Goal: Task Accomplishment & Management: Use online tool/utility

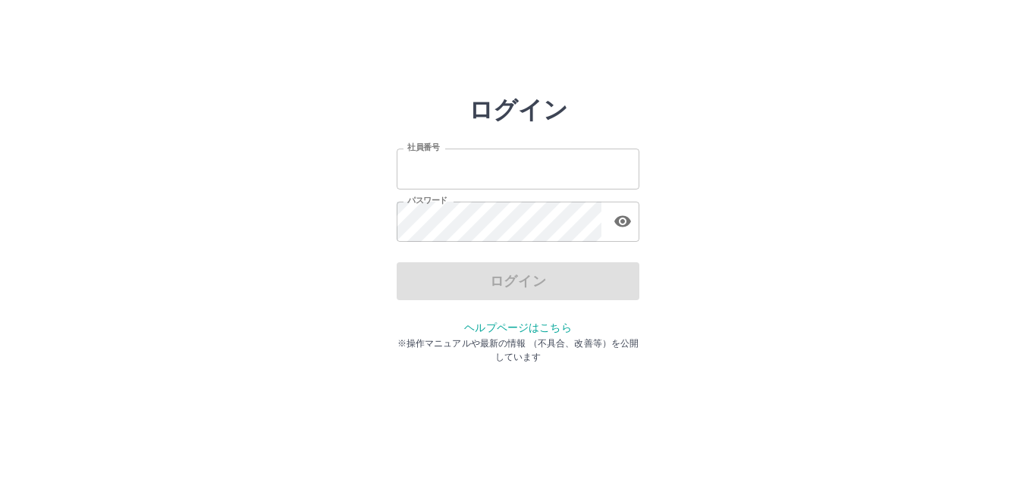
type input "*******"
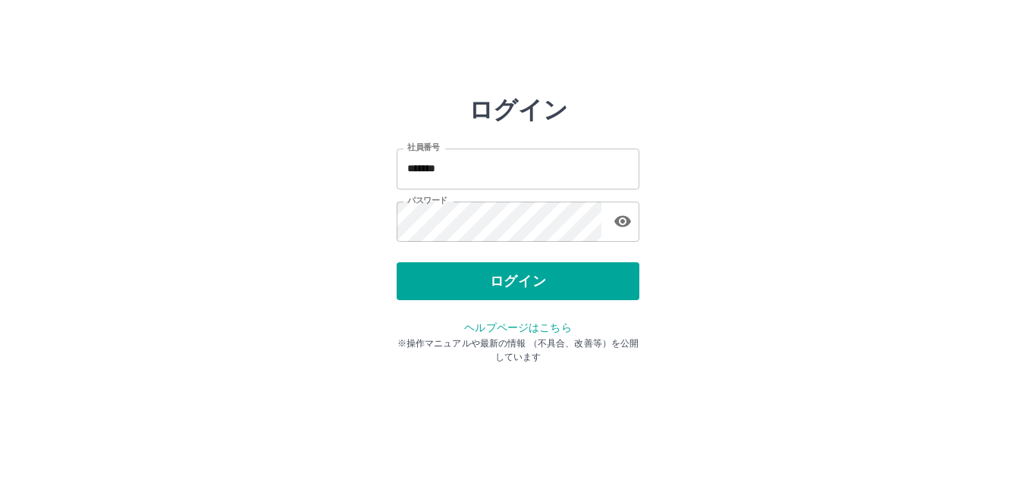
click at [516, 282] on div "ログイン" at bounding box center [518, 281] width 243 height 38
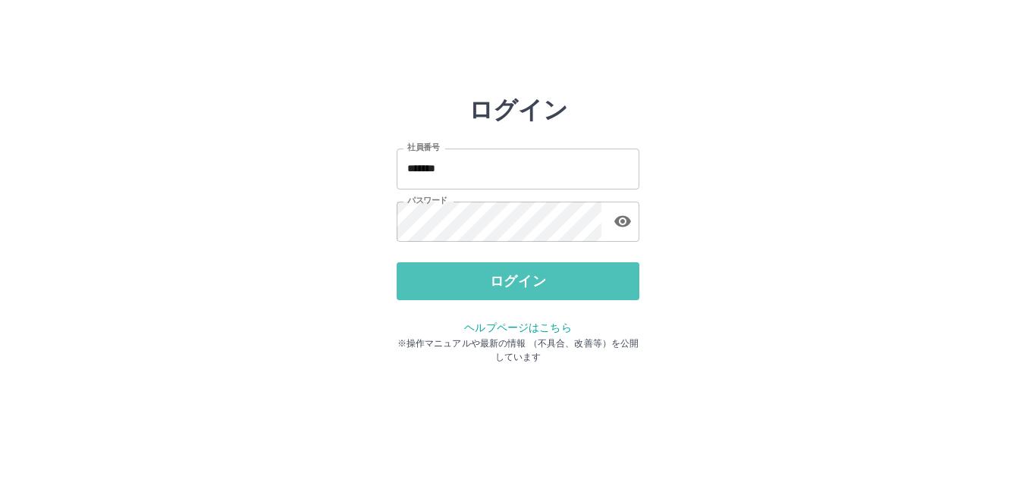
click at [516, 282] on button "ログイン" at bounding box center [518, 281] width 243 height 38
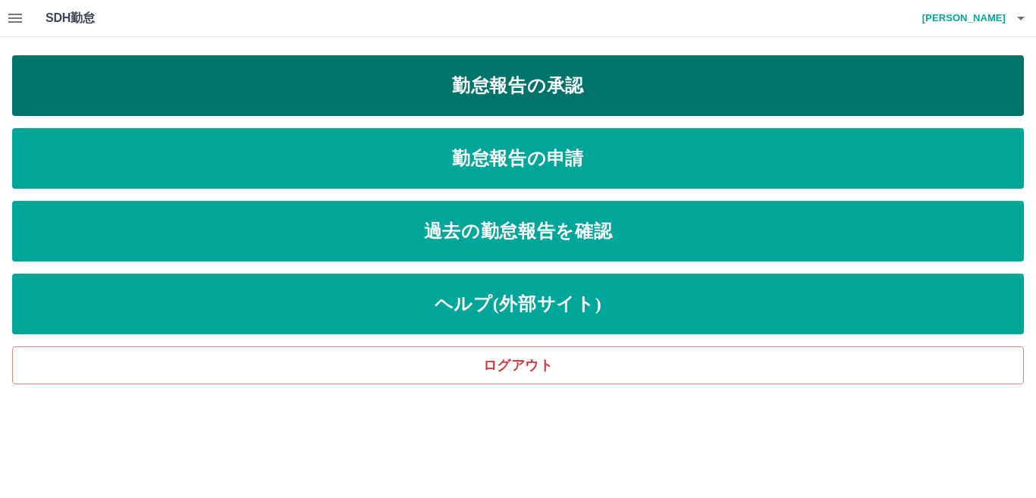
click at [509, 85] on link "勤怠報告の承認" at bounding box center [517, 85] width 1011 height 61
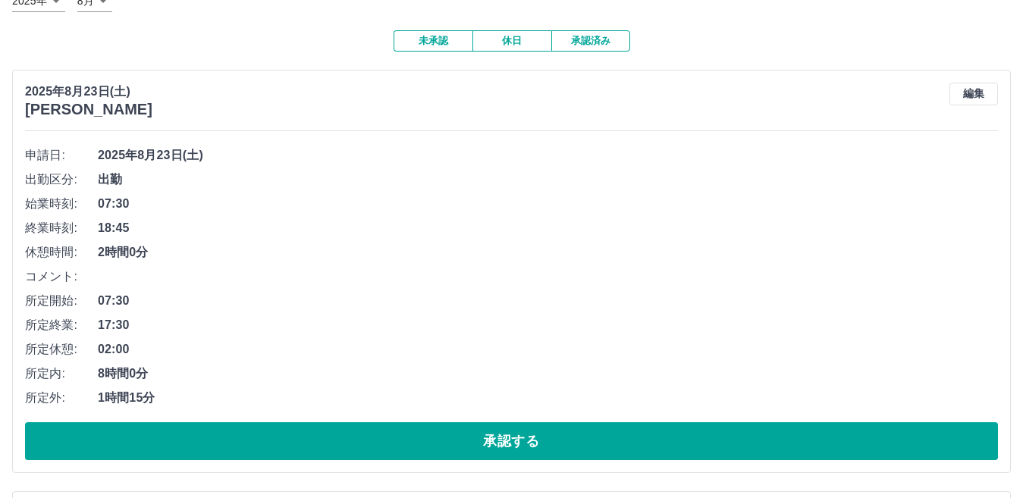
scroll to position [152, 0]
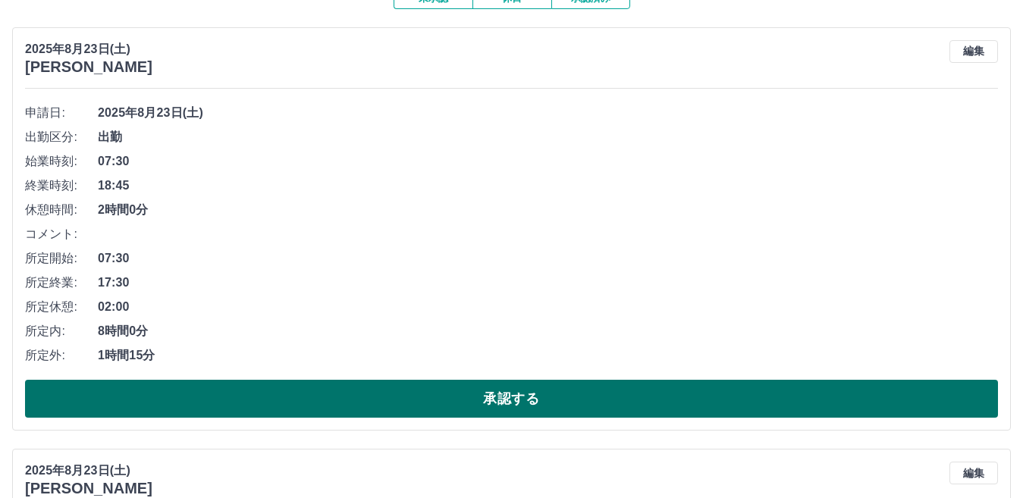
click at [440, 397] on button "承認する" at bounding box center [511, 399] width 973 height 38
click at [484, 409] on button "承認する" at bounding box center [511, 399] width 973 height 38
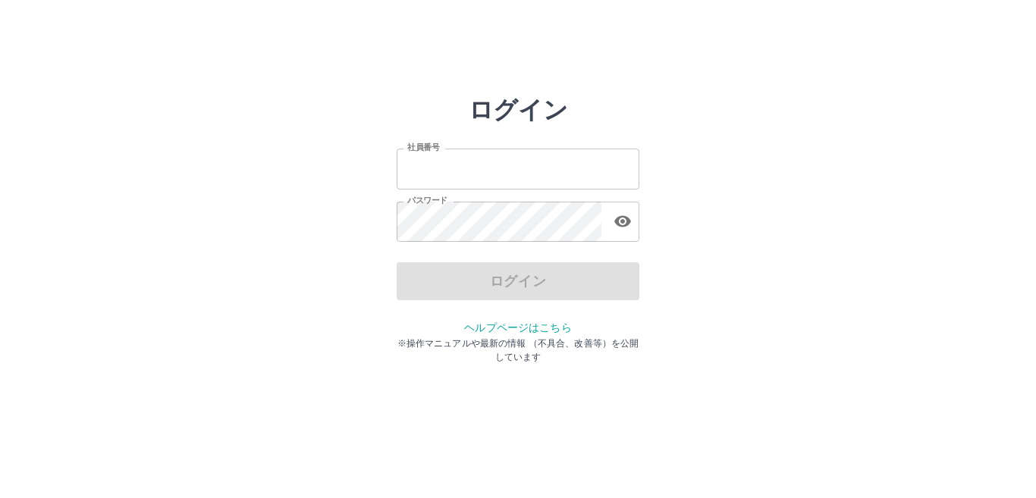
type input "*******"
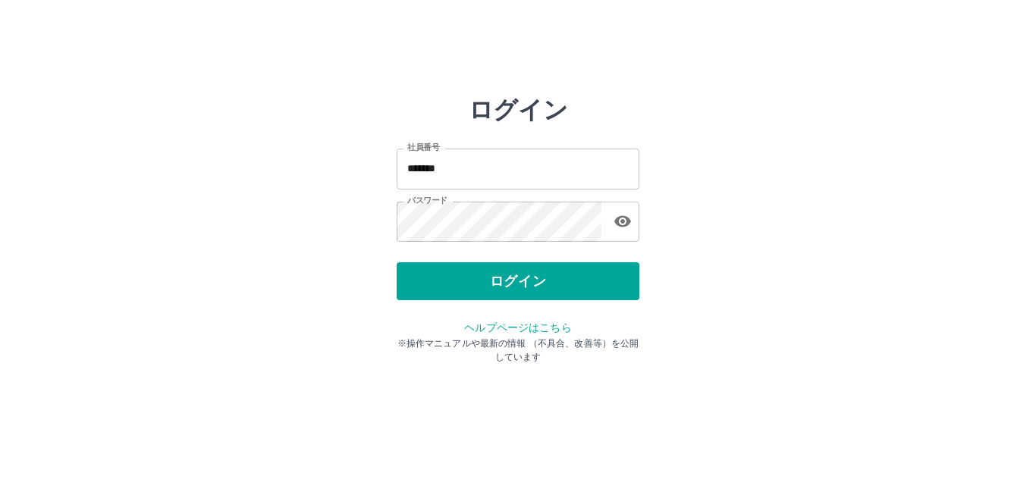
click at [530, 281] on div "ログイン" at bounding box center [518, 281] width 243 height 38
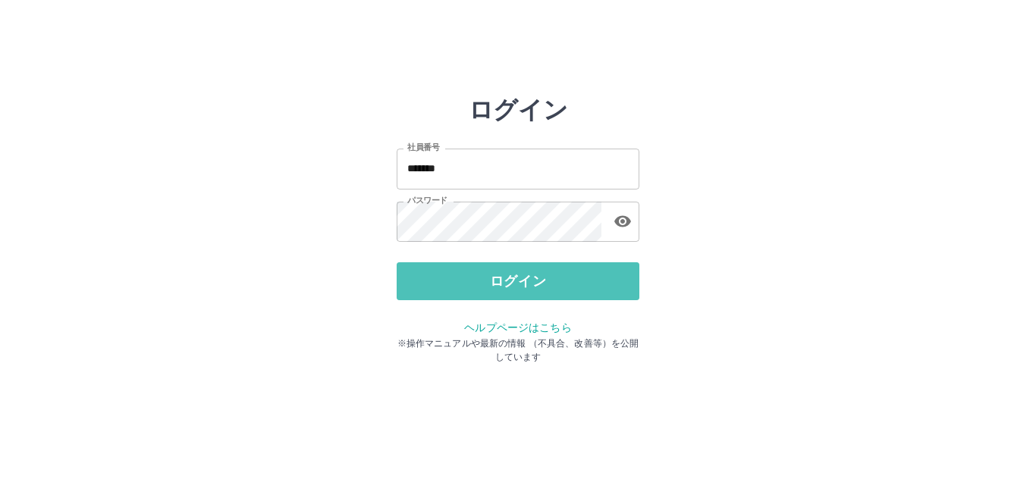
click at [530, 281] on button "ログイン" at bounding box center [518, 281] width 243 height 38
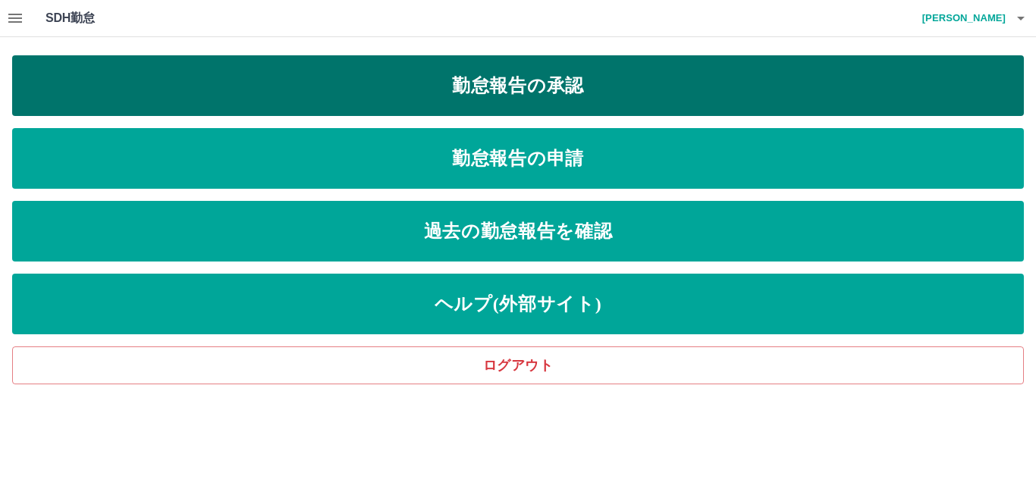
click at [470, 88] on link "勤怠報告の承認" at bounding box center [517, 85] width 1011 height 61
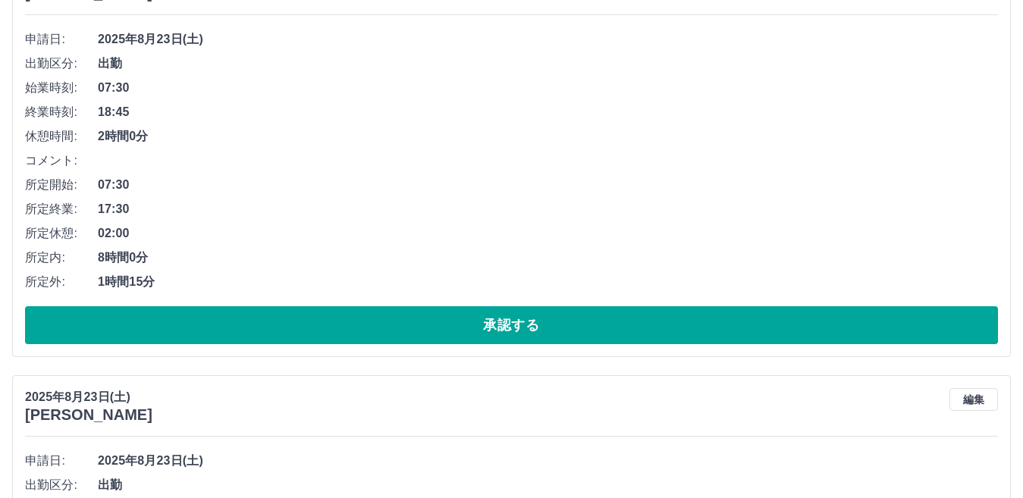
scroll to position [227, 0]
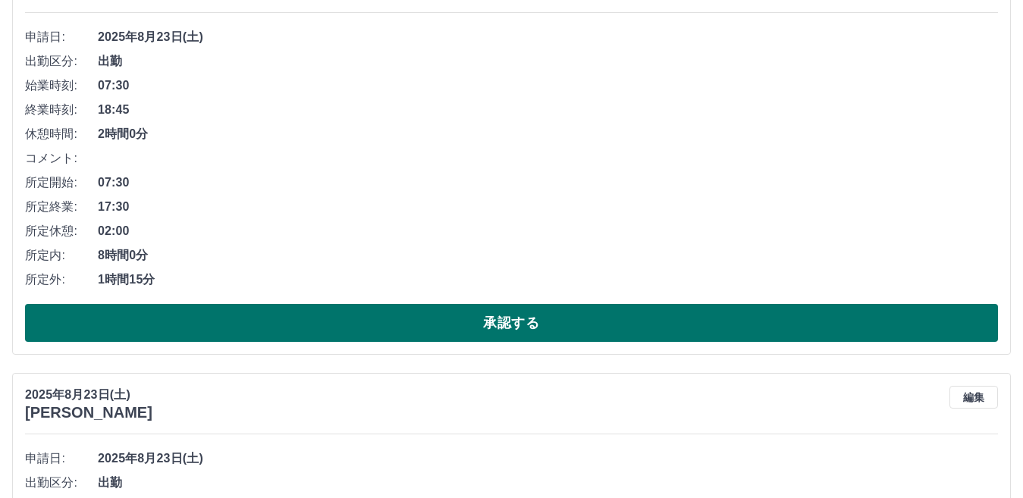
click at [416, 324] on button "承認する" at bounding box center [511, 323] width 973 height 38
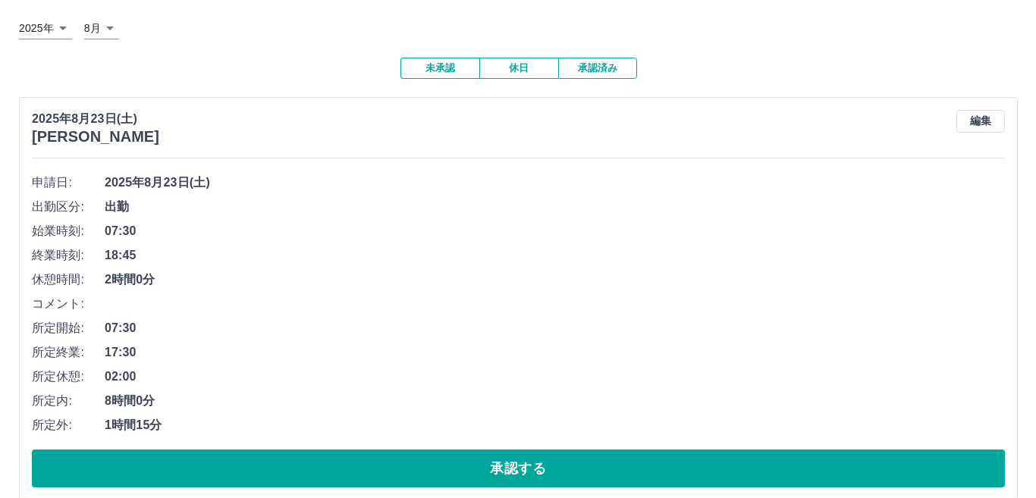
scroll to position [0, 0]
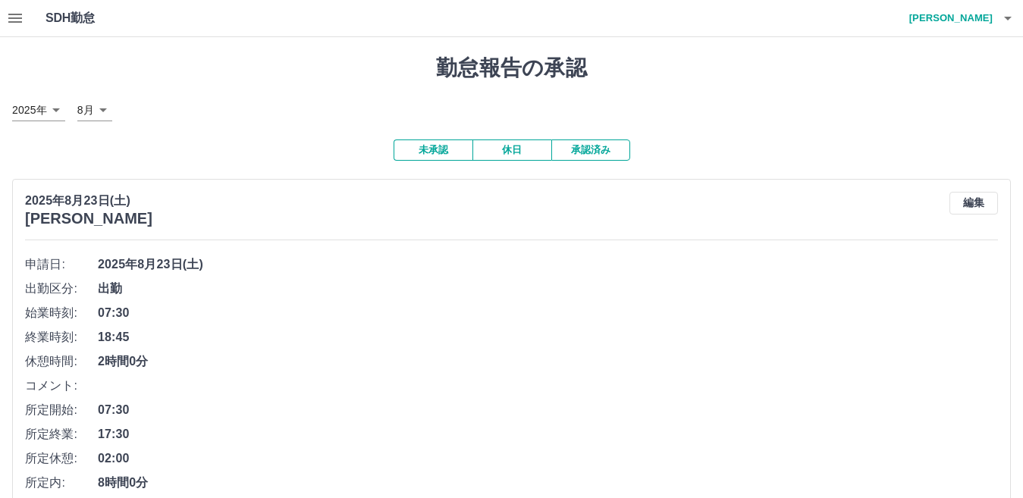
click at [1008, 15] on icon "button" at bounding box center [1007, 18] width 18 height 18
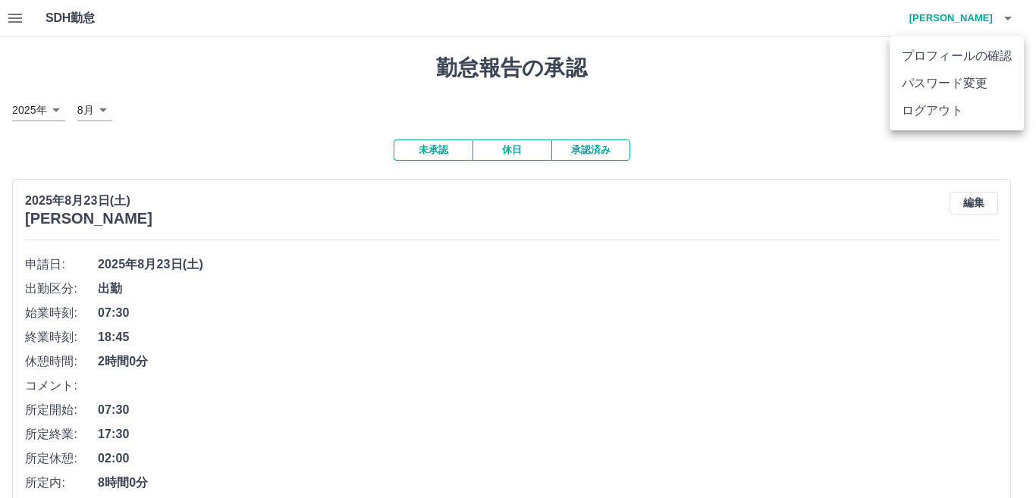
click at [951, 111] on li "ログアウト" at bounding box center [956, 110] width 134 height 27
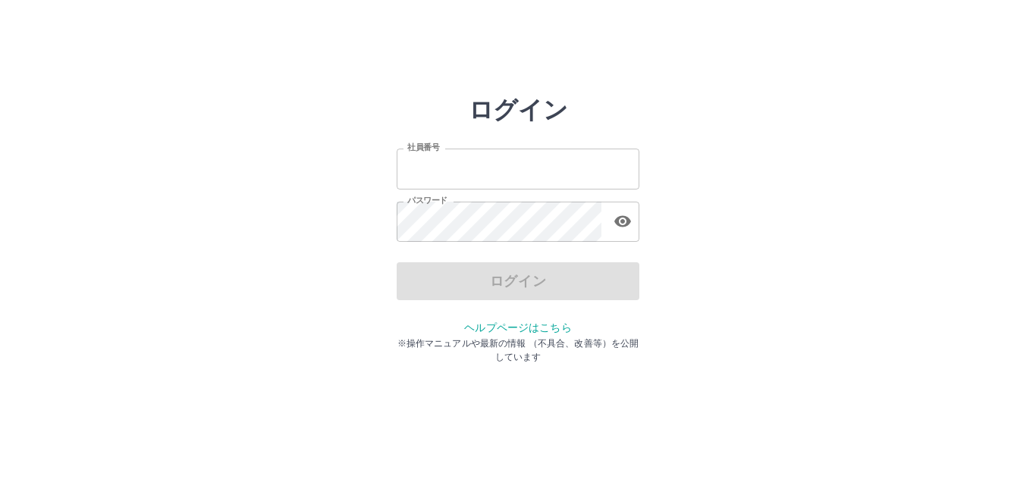
type input "*******"
click at [497, 281] on div "ログイン" at bounding box center [518, 281] width 243 height 38
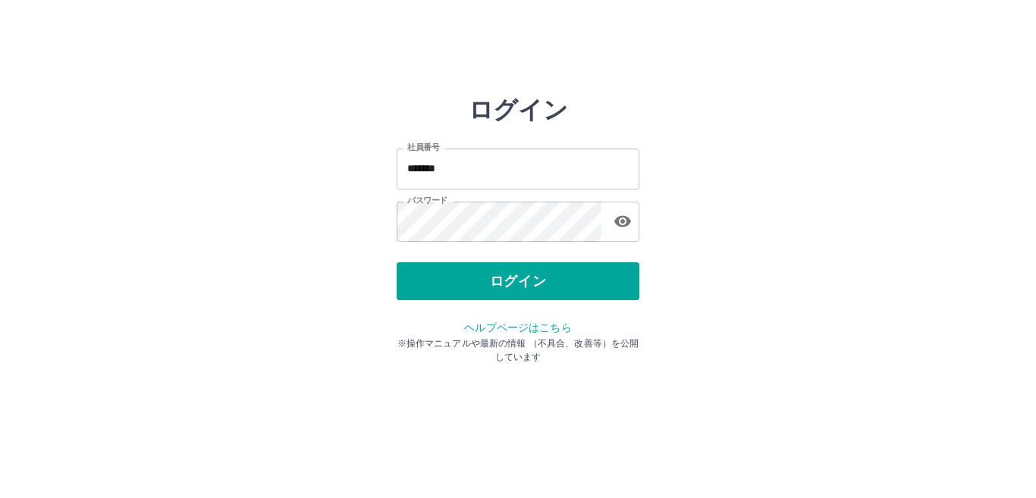
click at [497, 281] on button "ログイン" at bounding box center [518, 281] width 243 height 38
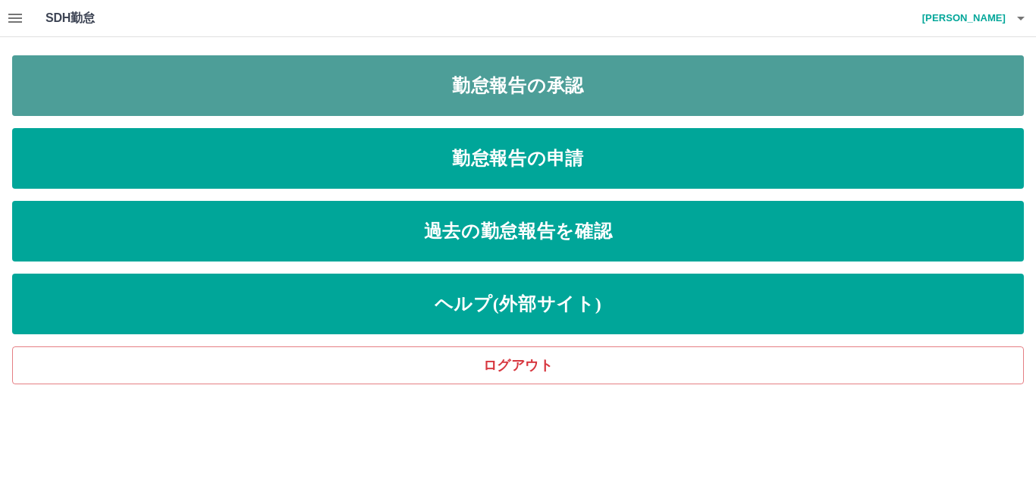
click at [483, 81] on link "勤怠報告の承認" at bounding box center [517, 85] width 1011 height 61
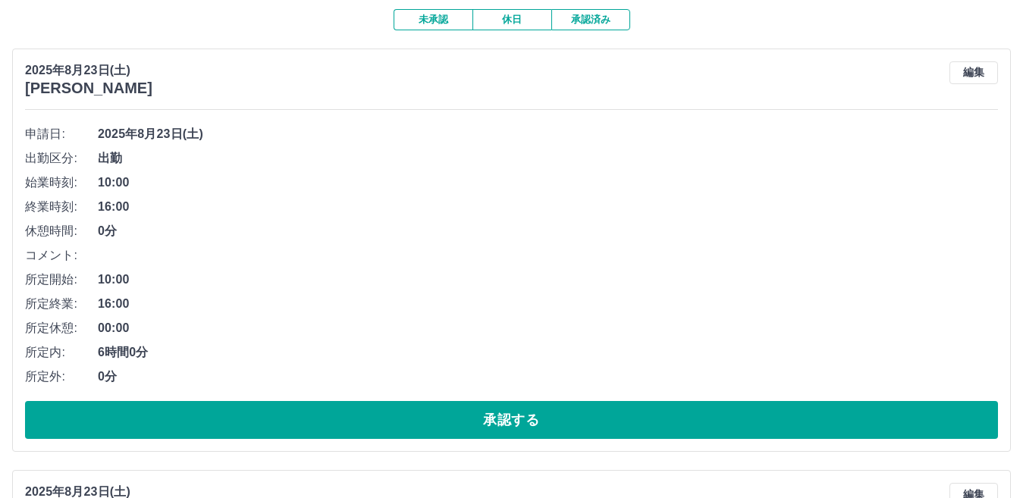
scroll to position [152, 0]
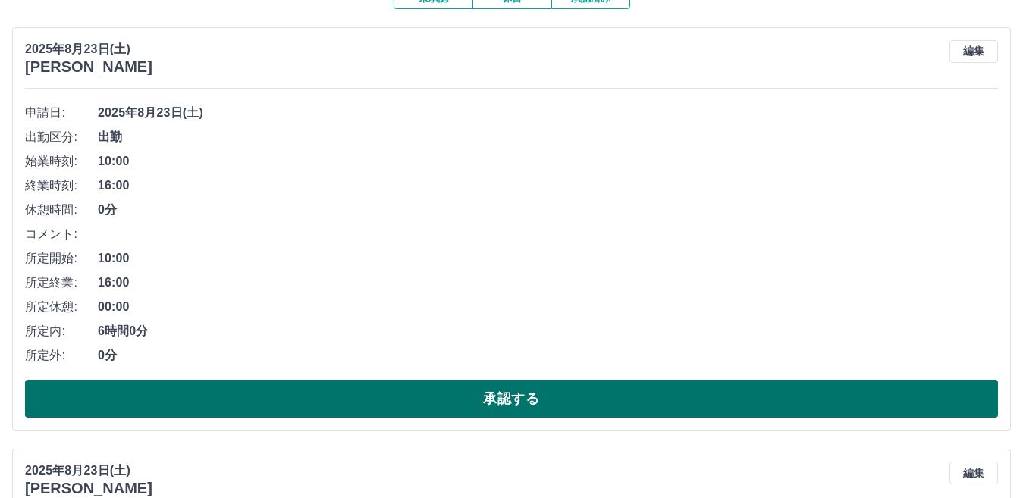
click at [419, 393] on button "承認する" at bounding box center [511, 399] width 973 height 38
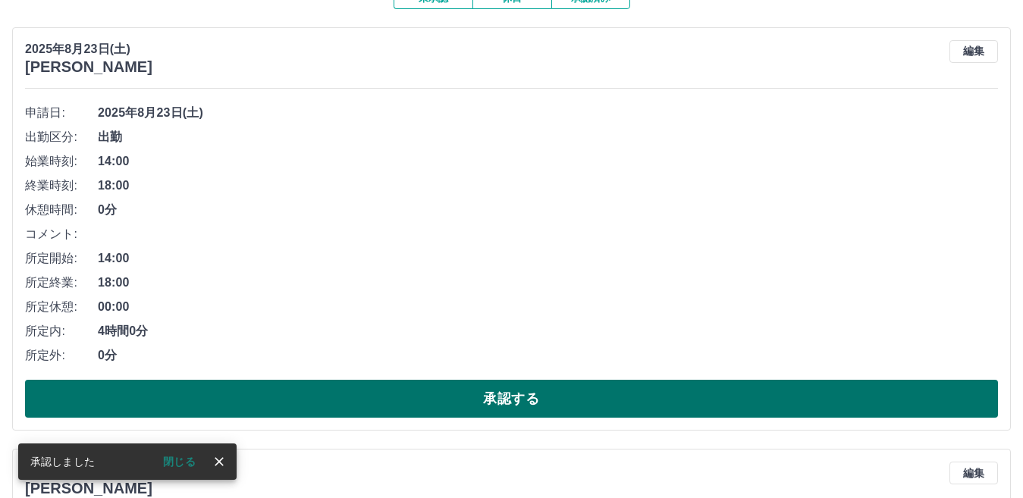
click at [416, 402] on button "承認する" at bounding box center [511, 399] width 973 height 38
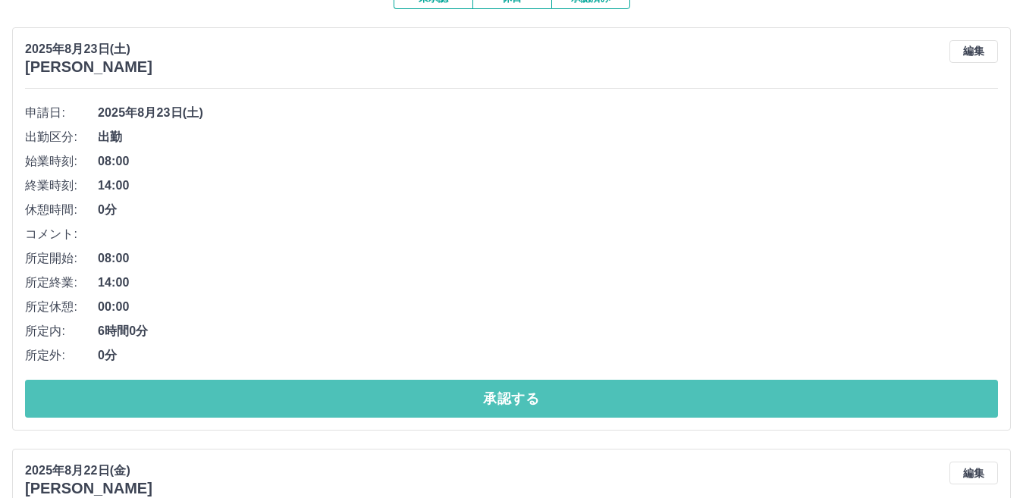
click at [416, 402] on button "承認する" at bounding box center [511, 399] width 973 height 38
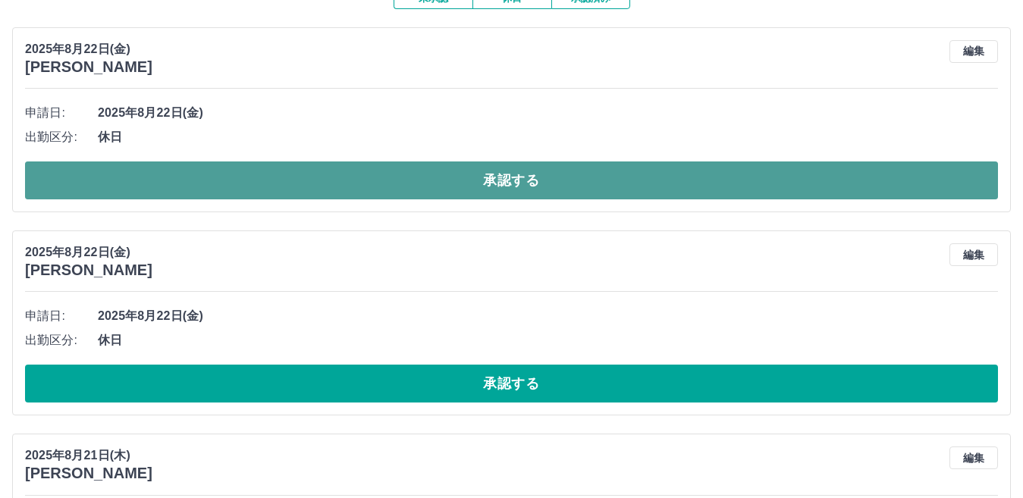
click at [453, 181] on button "承認する" at bounding box center [511, 180] width 973 height 38
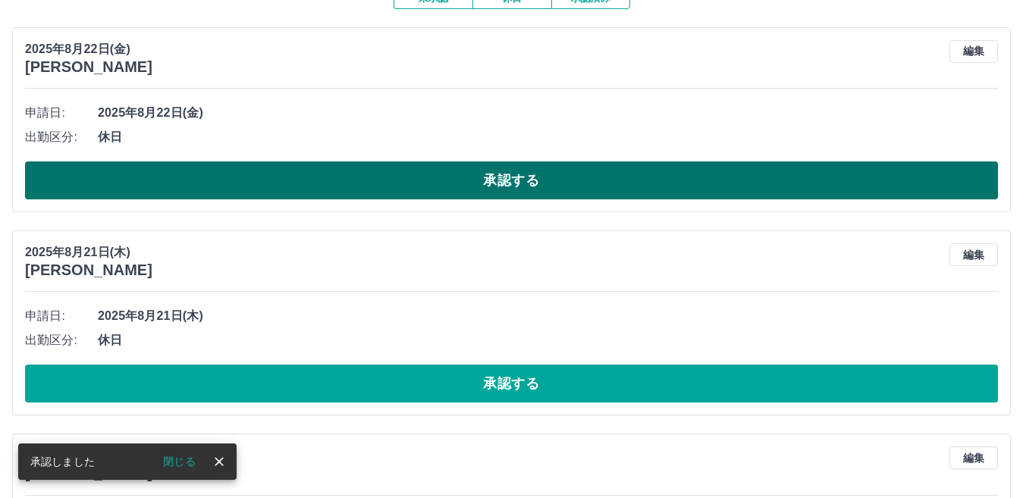
click at [453, 180] on button "承認する" at bounding box center [511, 180] width 973 height 38
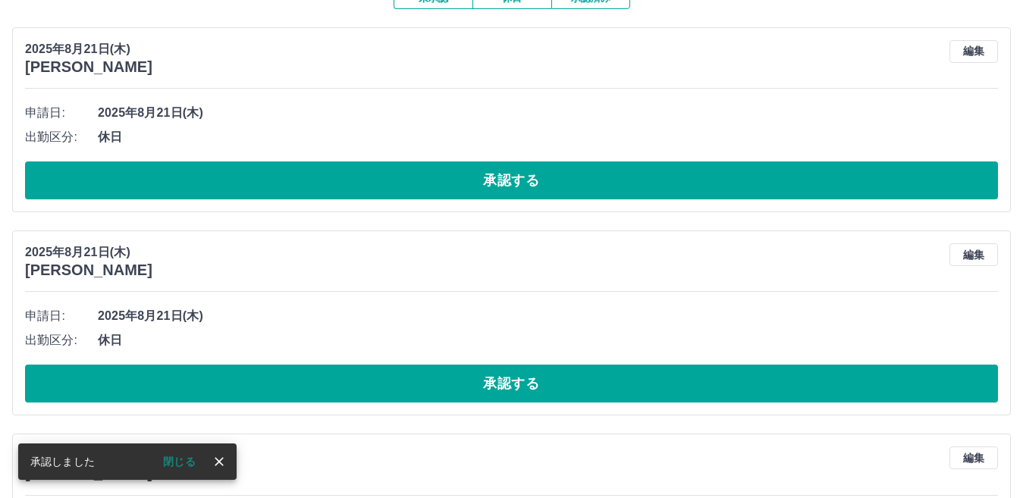
click at [453, 180] on button "承認する" at bounding box center [511, 180] width 973 height 38
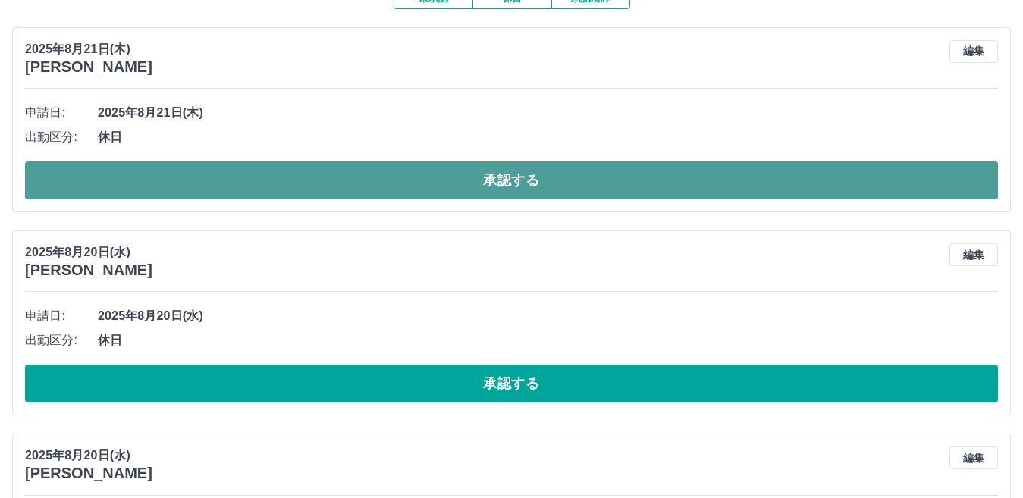
click at [476, 187] on button "承認する" at bounding box center [511, 180] width 973 height 38
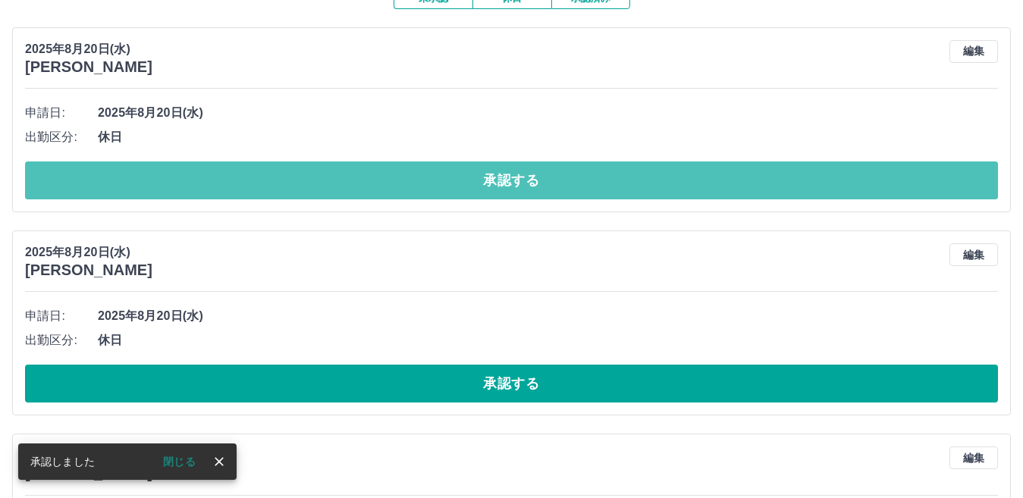
click at [476, 187] on button "承認する" at bounding box center [511, 180] width 973 height 38
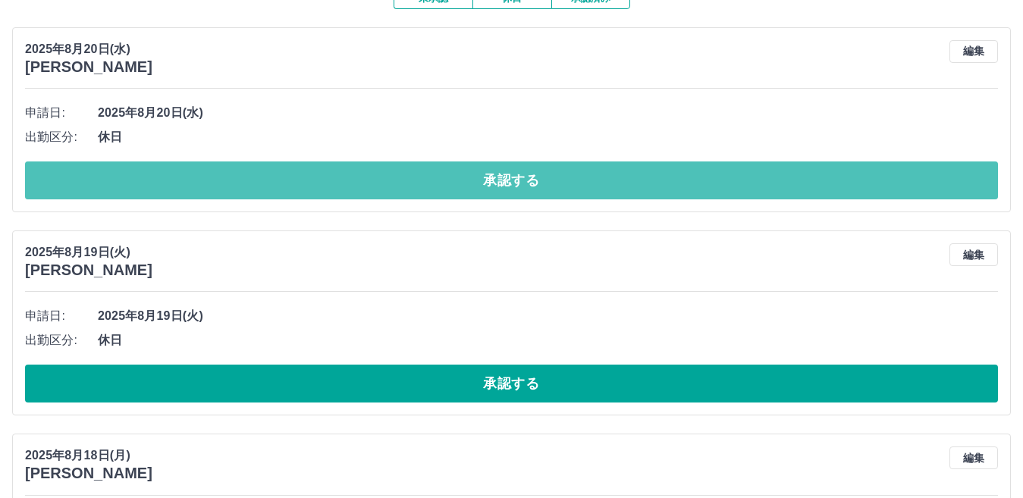
click at [476, 187] on button "承認する" at bounding box center [511, 180] width 973 height 38
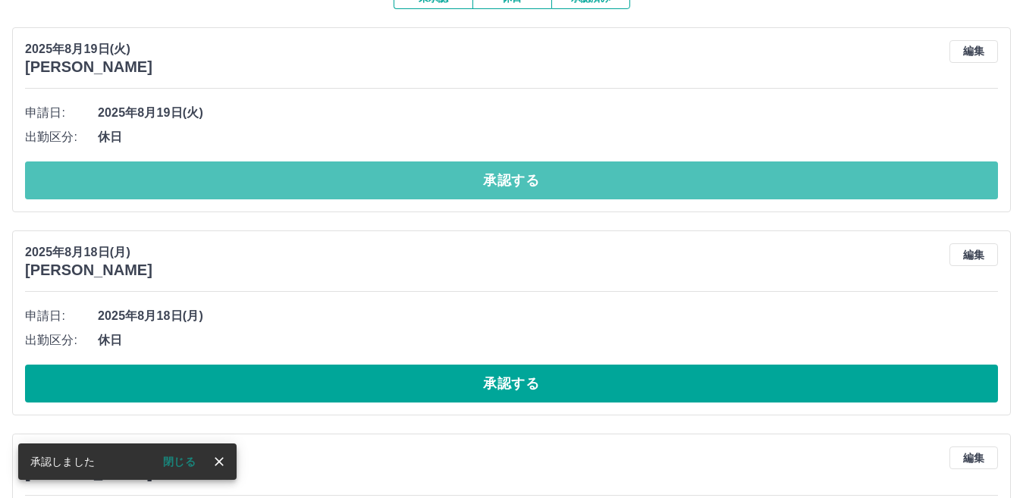
click at [476, 187] on button "承認する" at bounding box center [511, 180] width 973 height 38
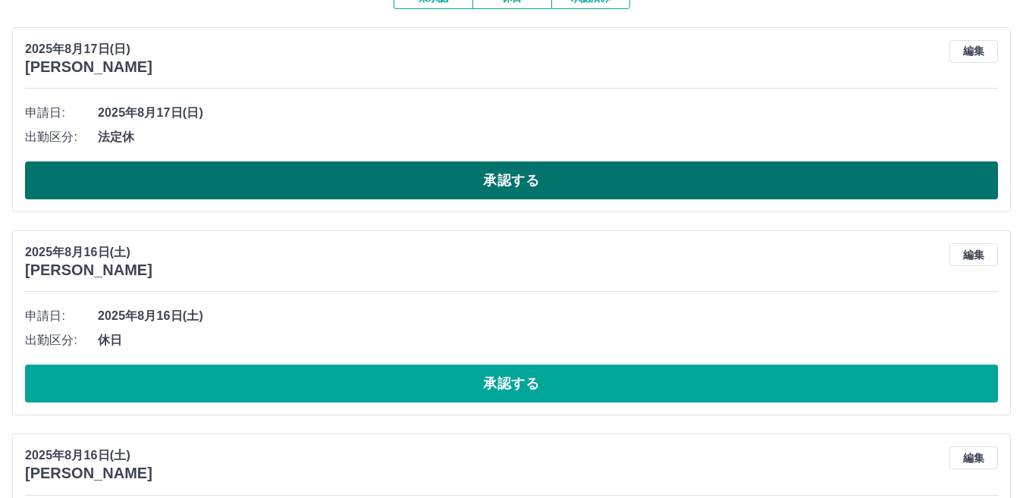
click at [472, 183] on button "承認する" at bounding box center [511, 180] width 973 height 38
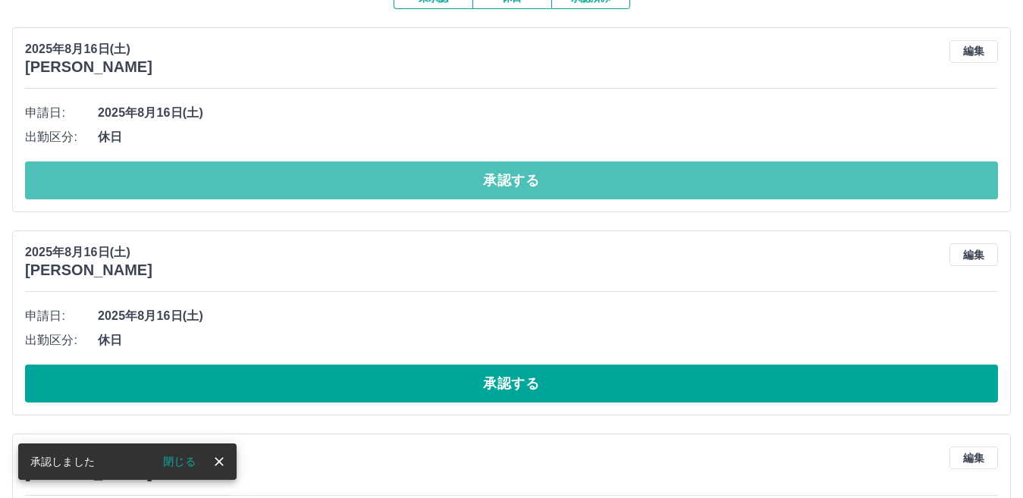
click at [472, 183] on button "承認する" at bounding box center [511, 180] width 973 height 38
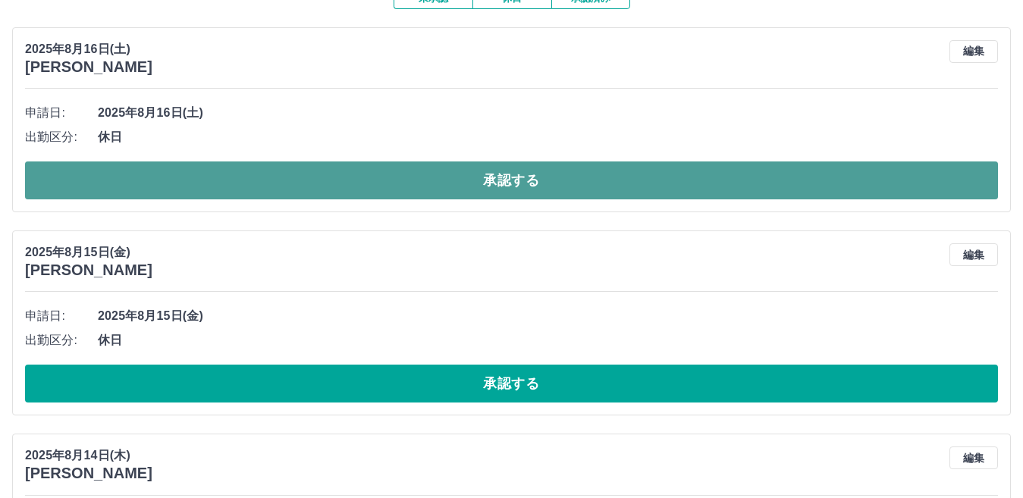
click at [333, 187] on button "承認する" at bounding box center [511, 180] width 973 height 38
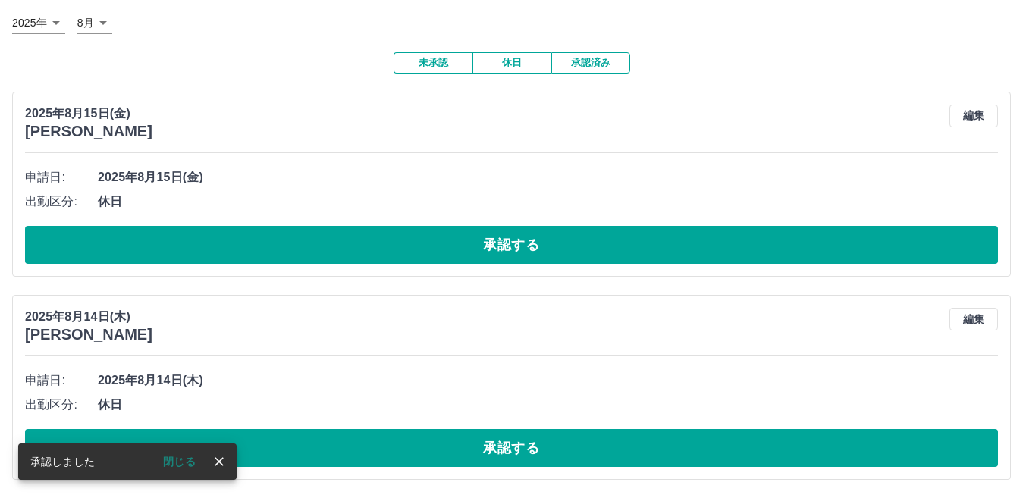
scroll to position [89, 0]
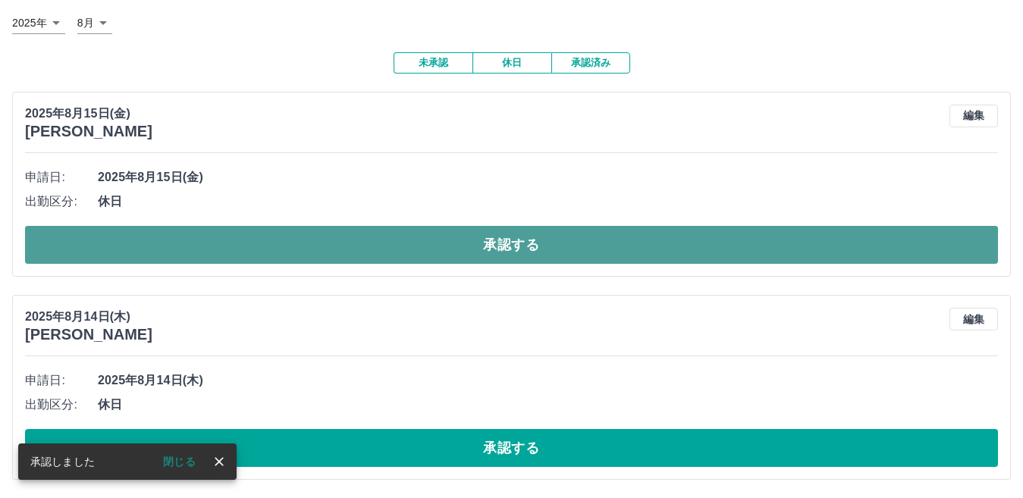
click at [354, 240] on button "承認する" at bounding box center [511, 245] width 973 height 38
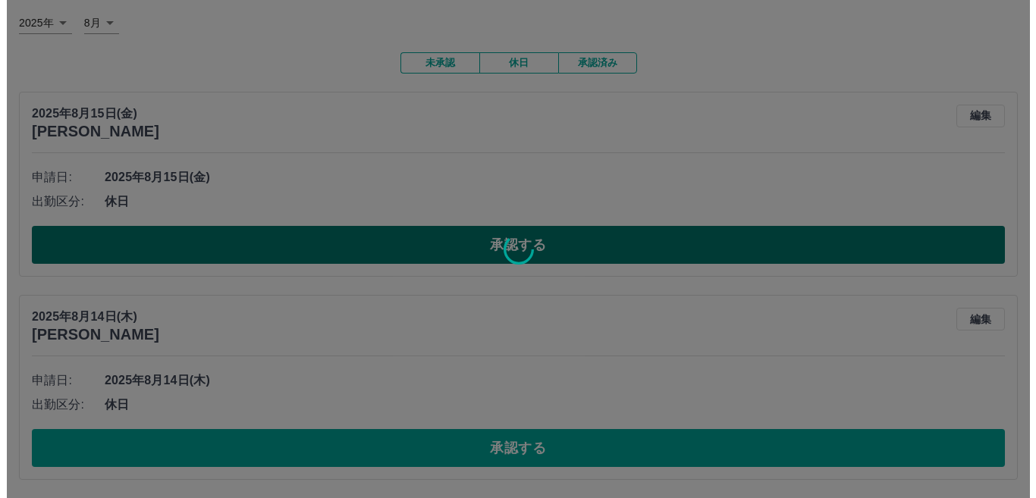
scroll to position [0, 0]
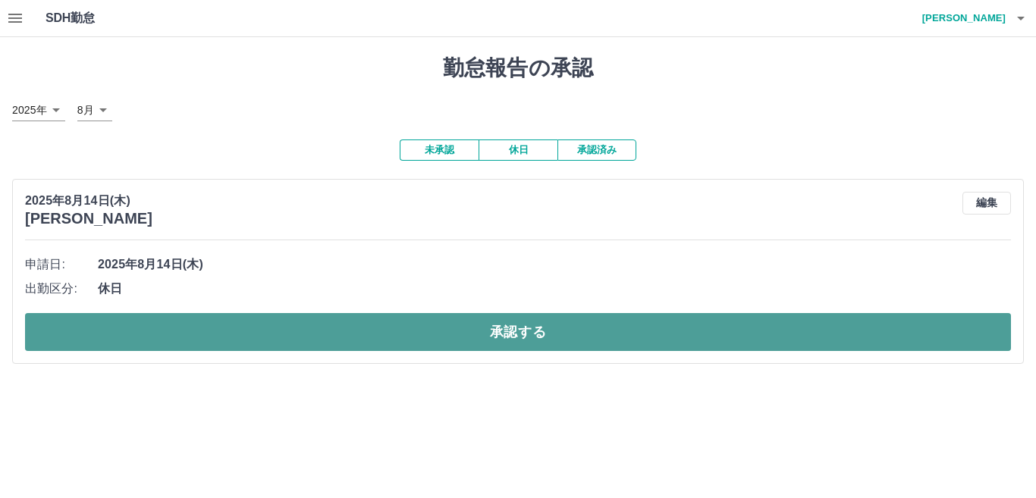
click at [423, 342] on button "承認する" at bounding box center [518, 332] width 986 height 38
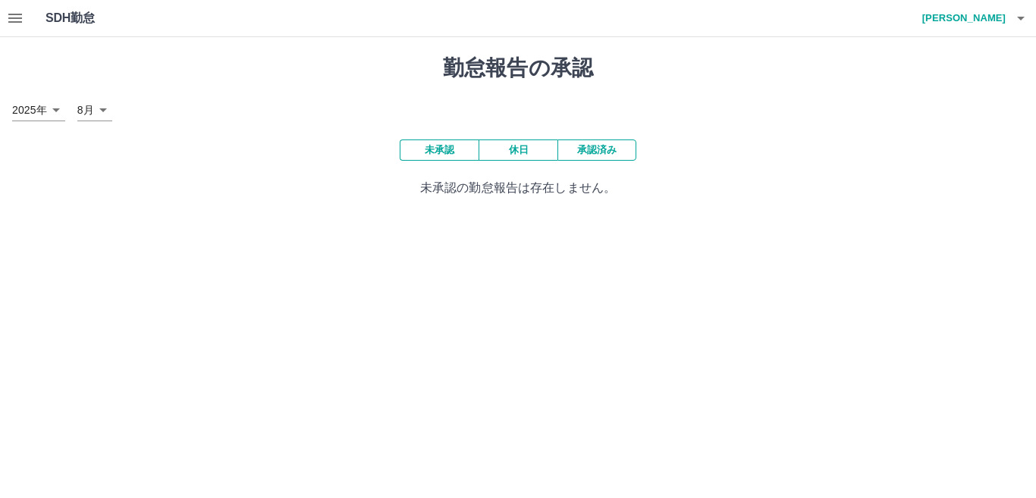
click at [1019, 16] on icon "button" at bounding box center [1020, 18] width 18 height 18
click at [929, 109] on li "ログアウト" at bounding box center [956, 110] width 134 height 27
